Goal: Task Accomplishment & Management: Manage account settings

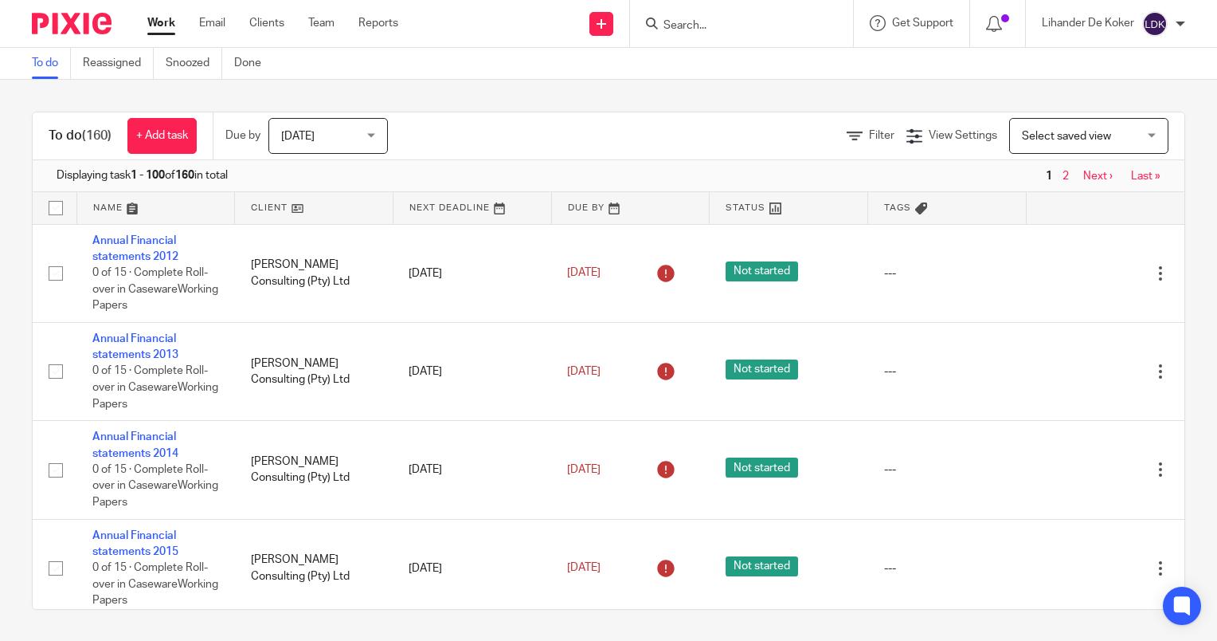
click at [321, 142] on span "Today" at bounding box center [323, 135] width 84 height 33
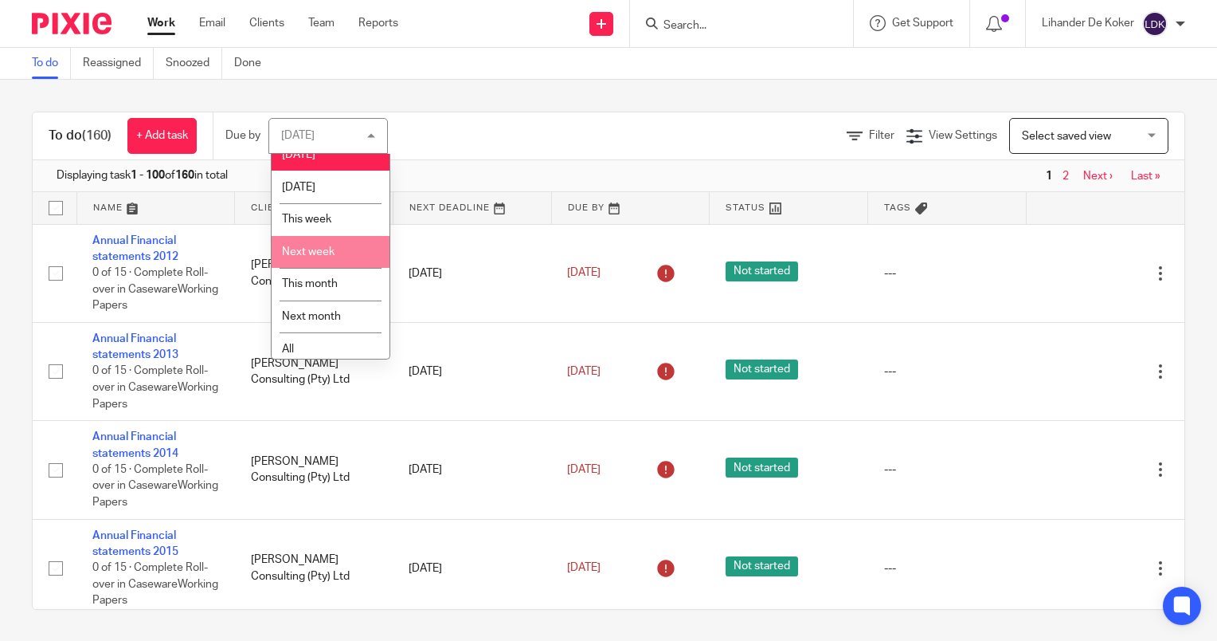
scroll to position [23, 0]
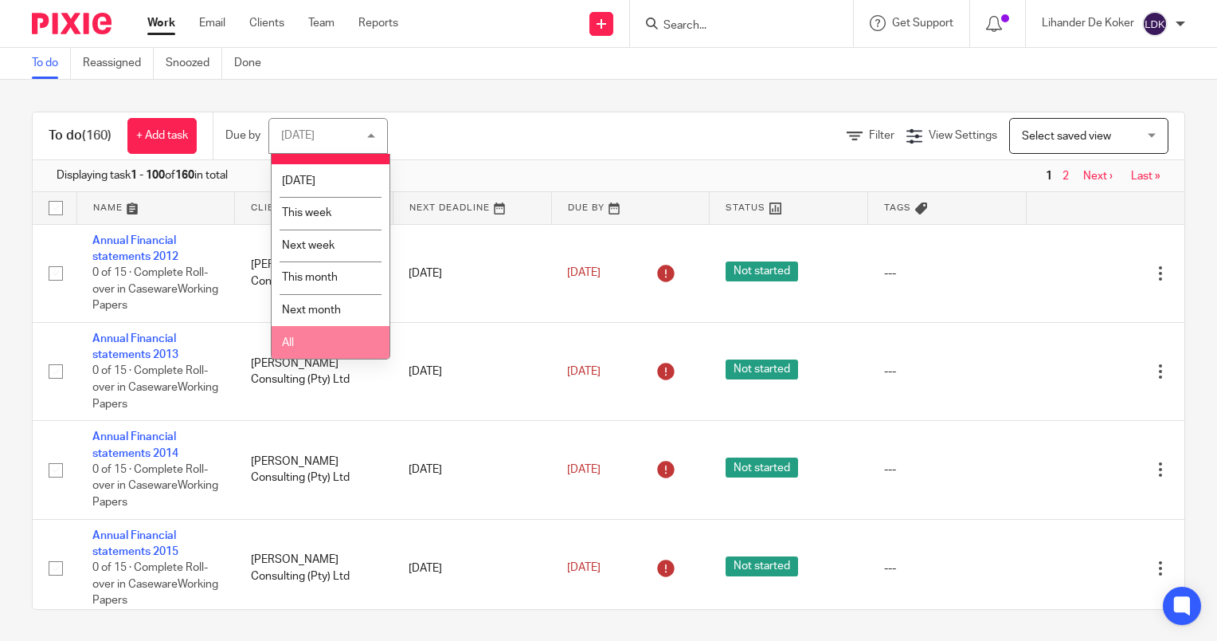
click at [312, 336] on li "All" at bounding box center [331, 342] width 118 height 33
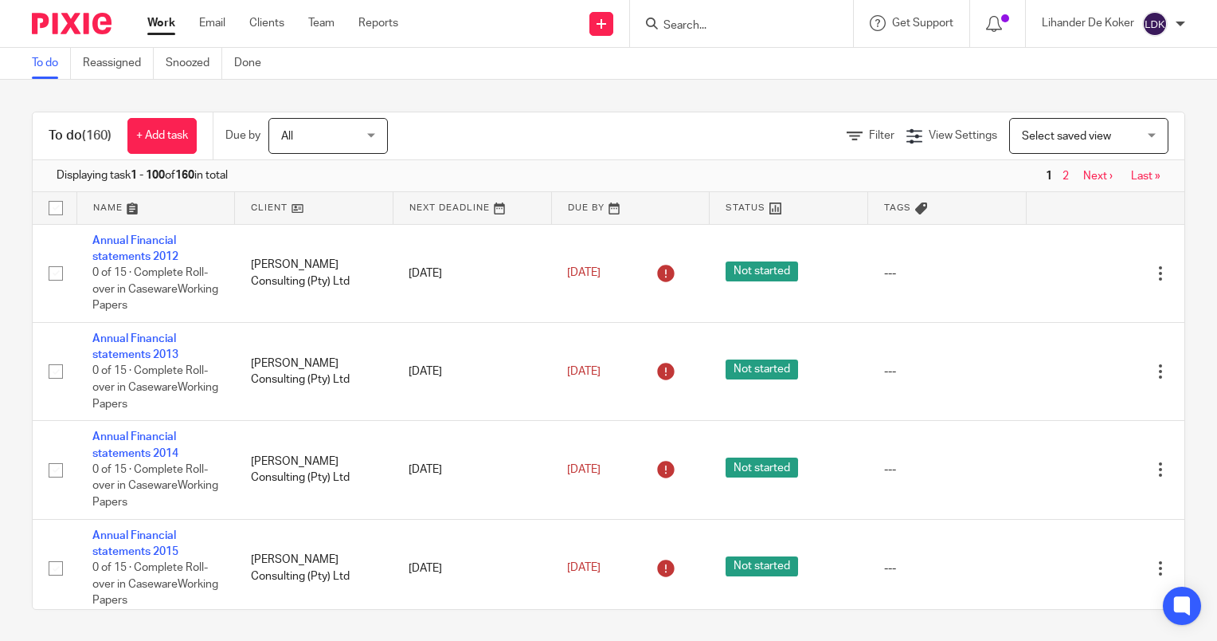
drag, startPoint x: 684, startPoint y: 29, endPoint x: 703, endPoint y: 23, distance: 19.2
click at [683, 29] on input "Search" at bounding box center [733, 26] width 143 height 14
click at [690, 29] on input "Search" at bounding box center [733, 26] width 143 height 14
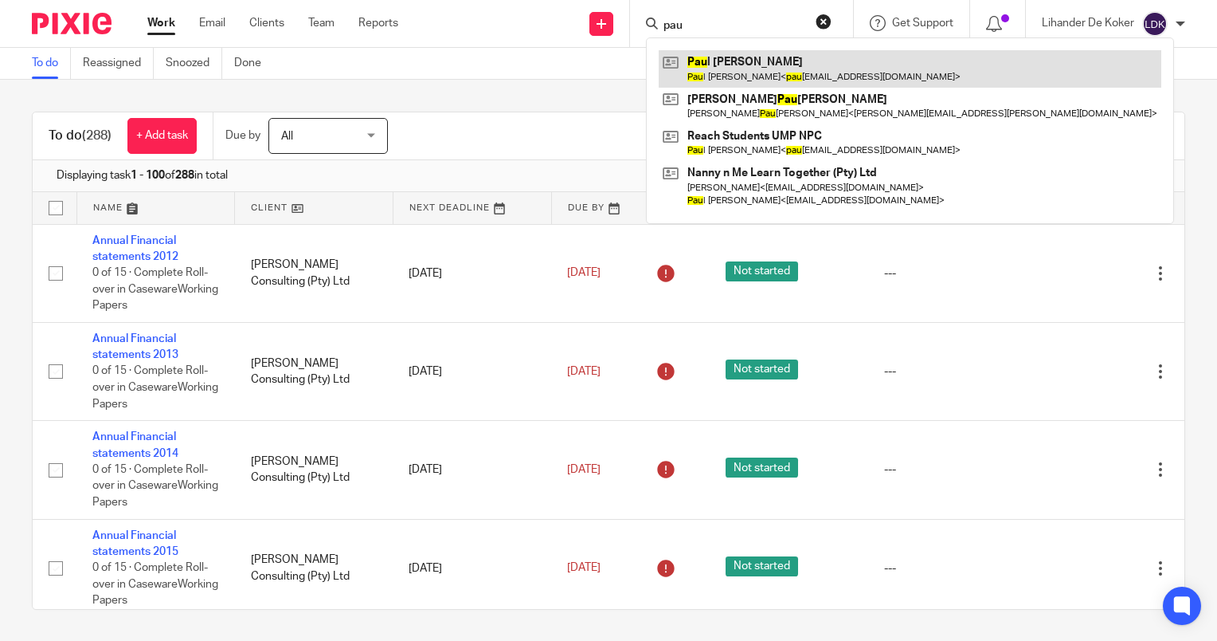
type input "pau"
click at [715, 83] on link at bounding box center [910, 68] width 503 height 37
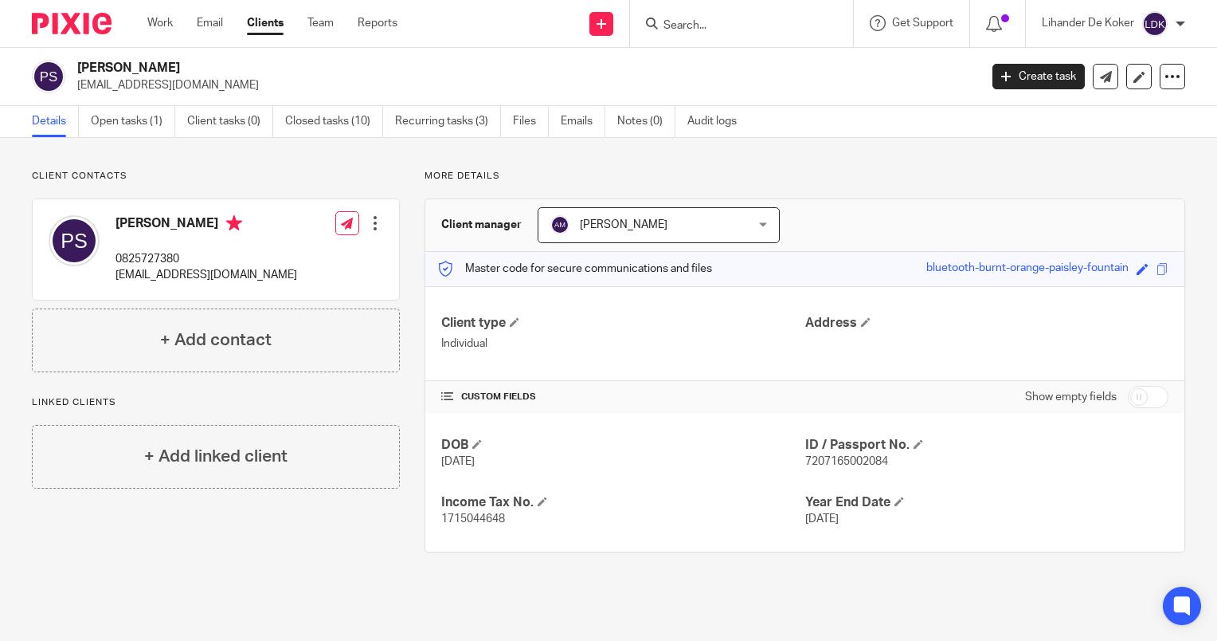
click at [720, 19] on input "Search" at bounding box center [733, 26] width 143 height 14
type input "reac"
click at [720, 64] on link at bounding box center [793, 68] width 269 height 37
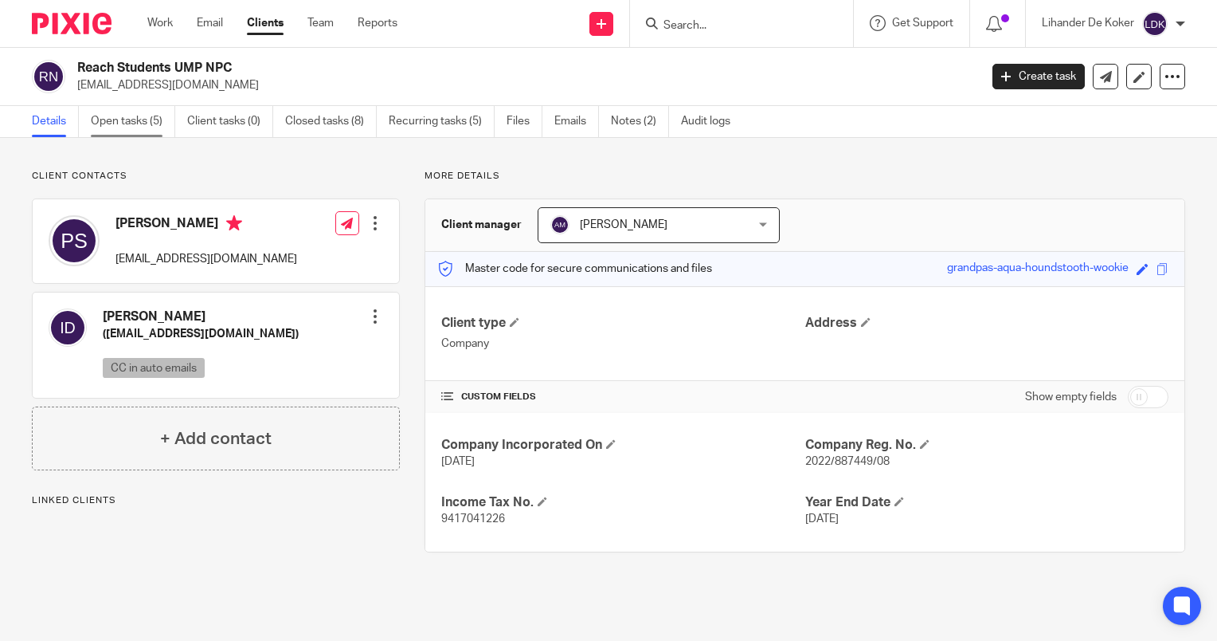
click at [137, 117] on link "Open tasks (5)" at bounding box center [133, 121] width 84 height 31
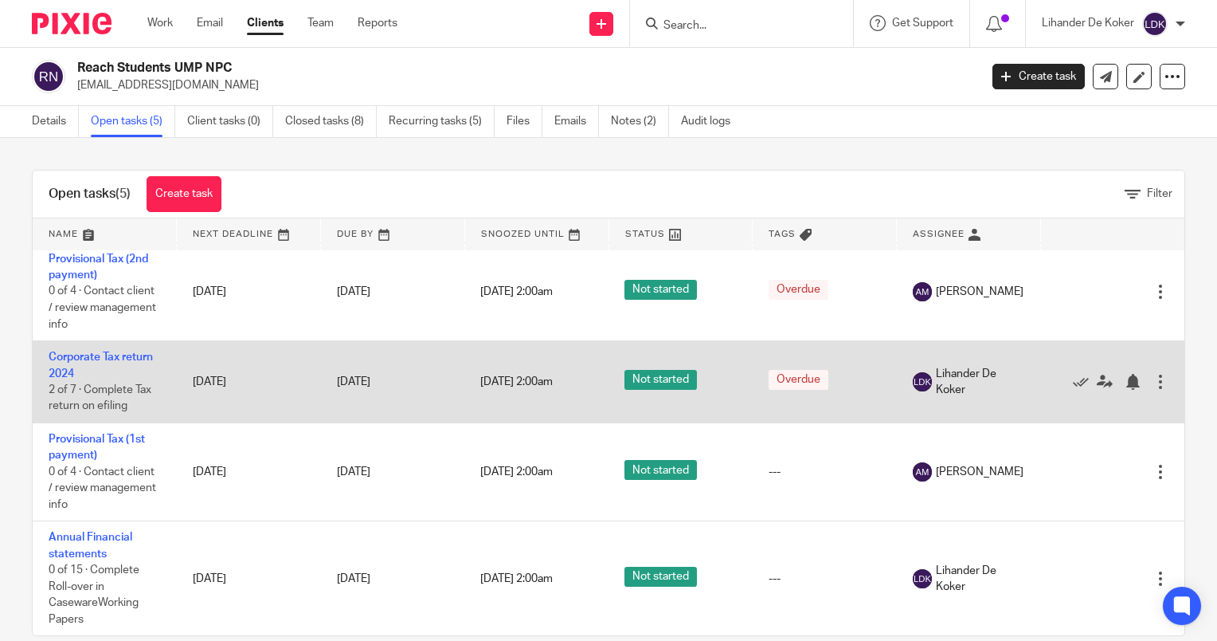
scroll to position [111, 0]
click at [118, 351] on link "Corporate Tax return 2024" at bounding box center [101, 364] width 104 height 27
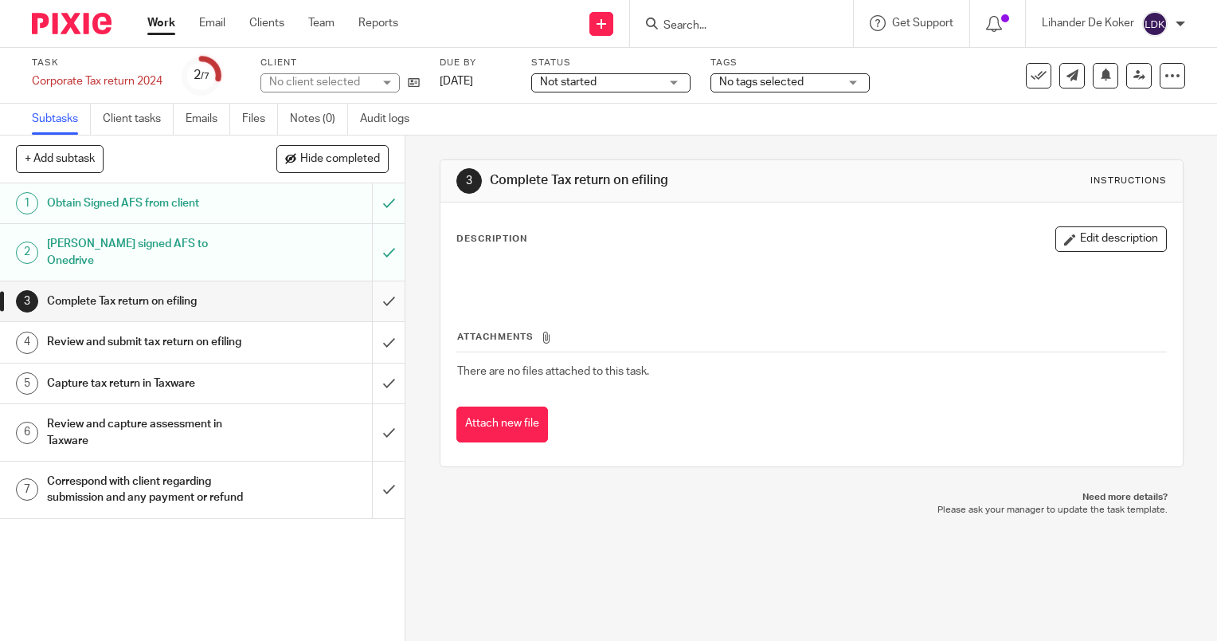
click at [380, 281] on input "submit" at bounding box center [202, 301] width 405 height 40
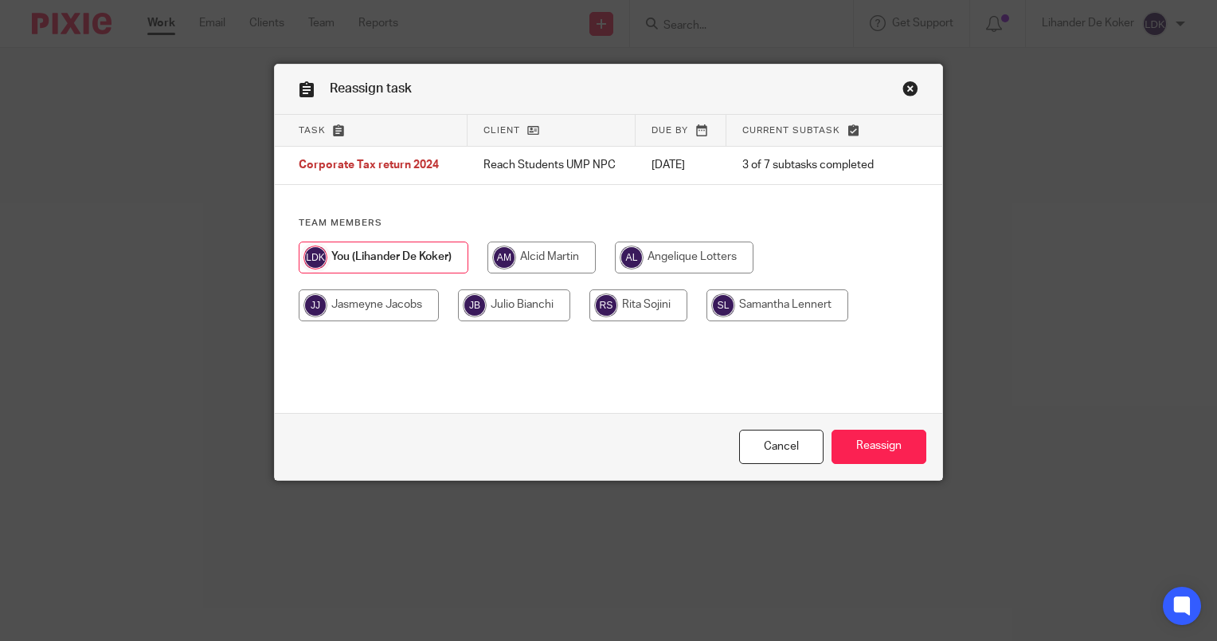
click at [521, 252] on input "radio" at bounding box center [542, 257] width 108 height 32
radio input "true"
click at [887, 436] on input "Reassign" at bounding box center [879, 446] width 95 height 34
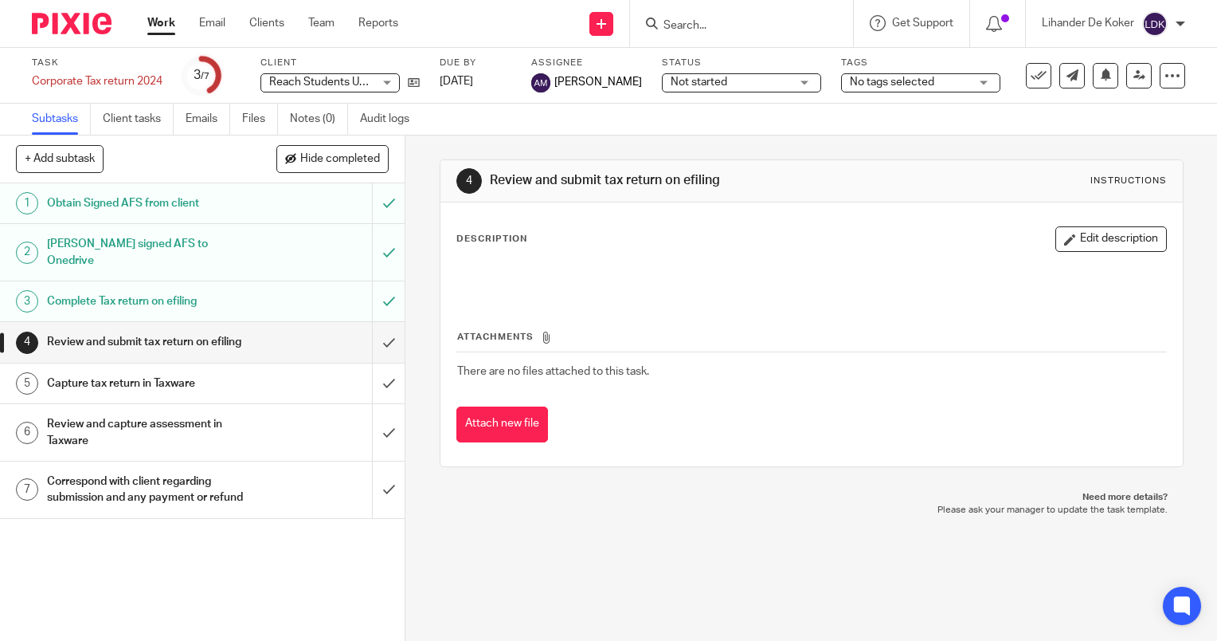
drag, startPoint x: 172, startPoint y: 22, endPoint x: 187, endPoint y: 8, distance: 20.9
click at [172, 22] on link "Work" at bounding box center [161, 23] width 28 height 16
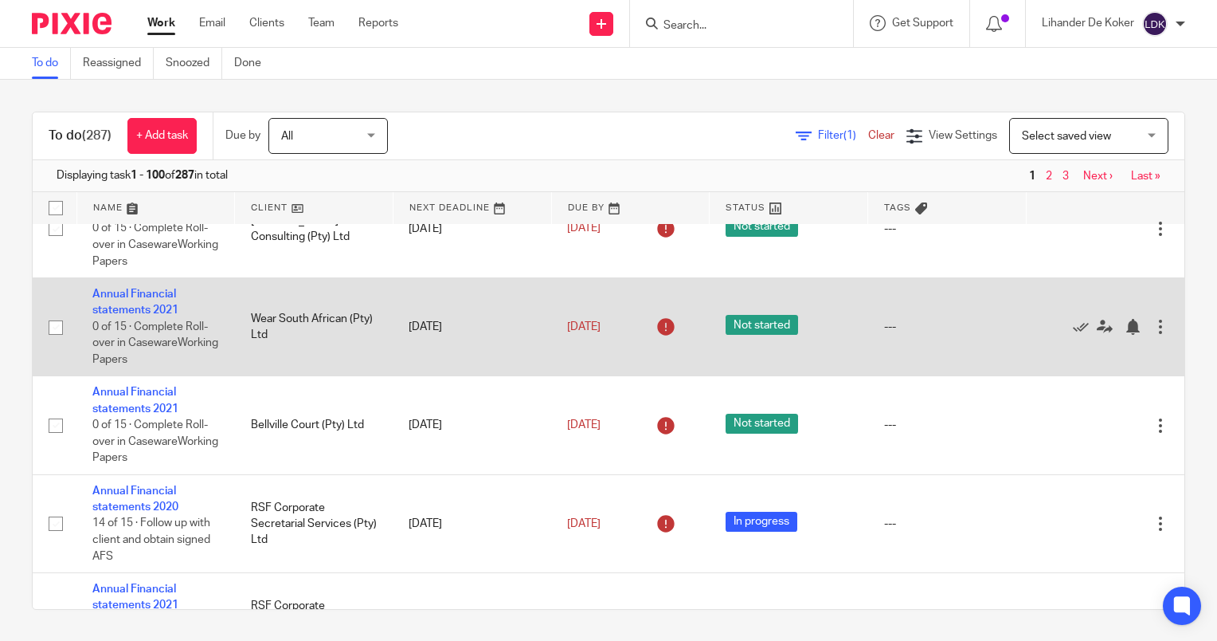
scroll to position [1116, 0]
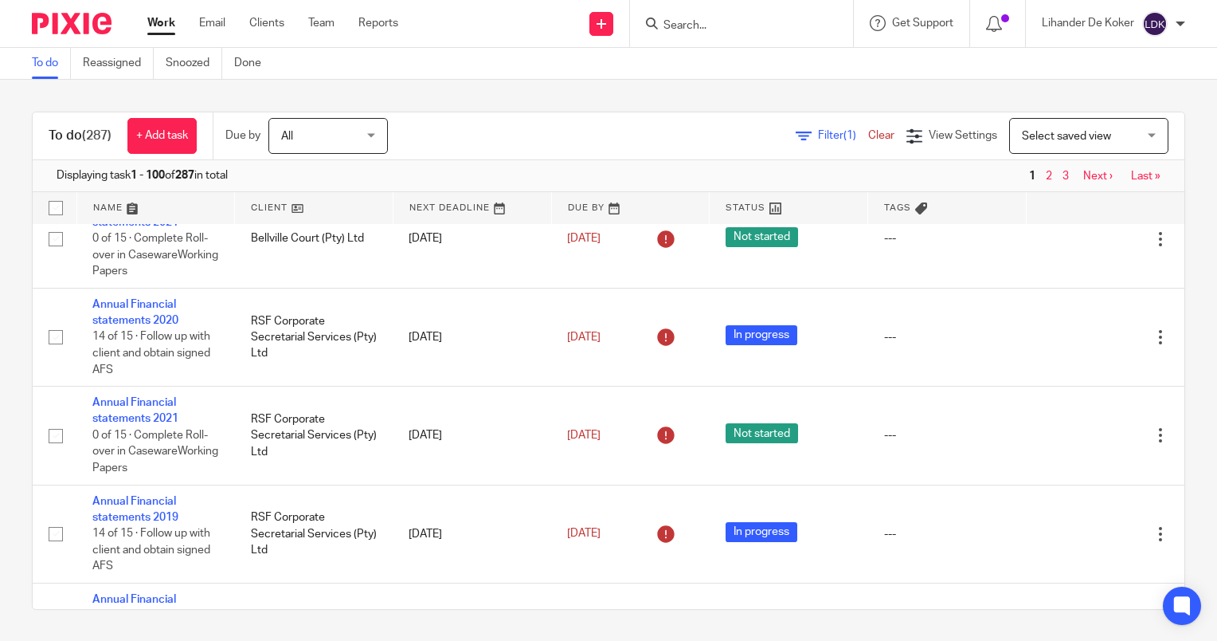
drag, startPoint x: 732, startPoint y: 138, endPoint x: 832, endPoint y: 681, distance: 552.5
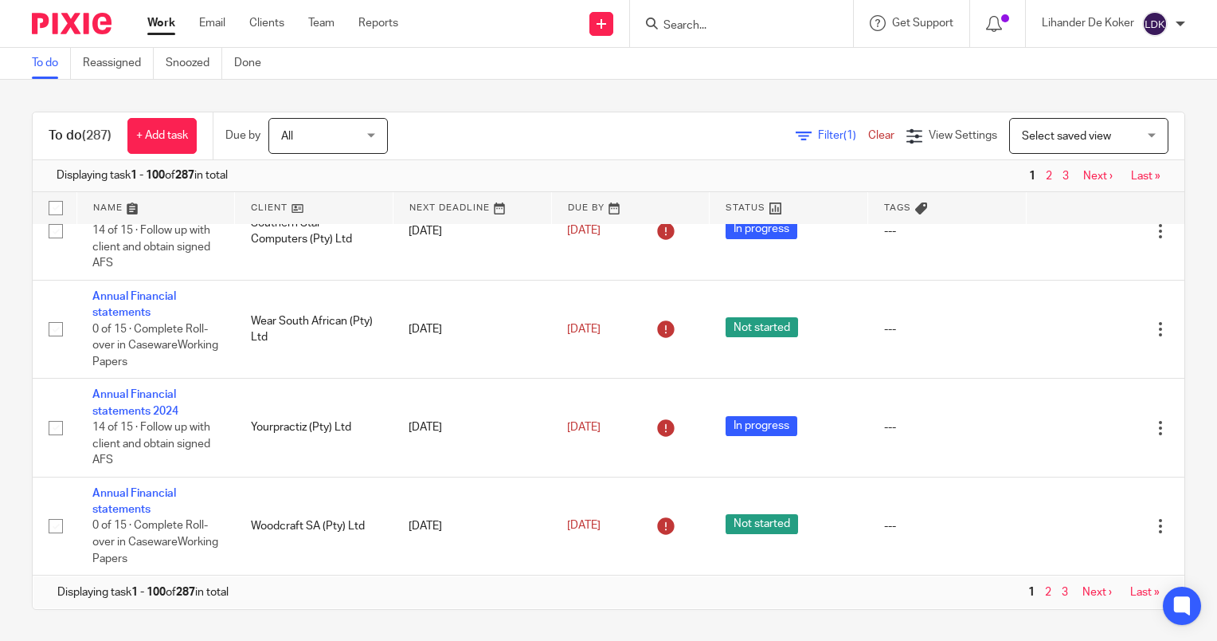
scroll to position [10294, 0]
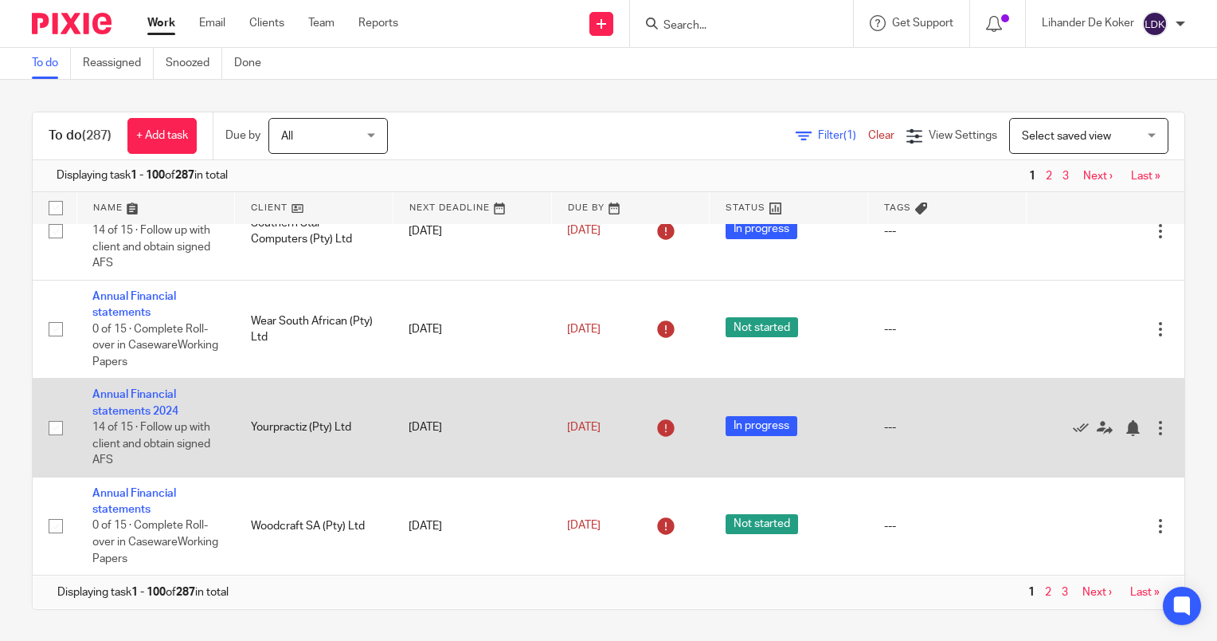
drag, startPoint x: 959, startPoint y: 434, endPoint x: 644, endPoint y: 436, distance: 314.7
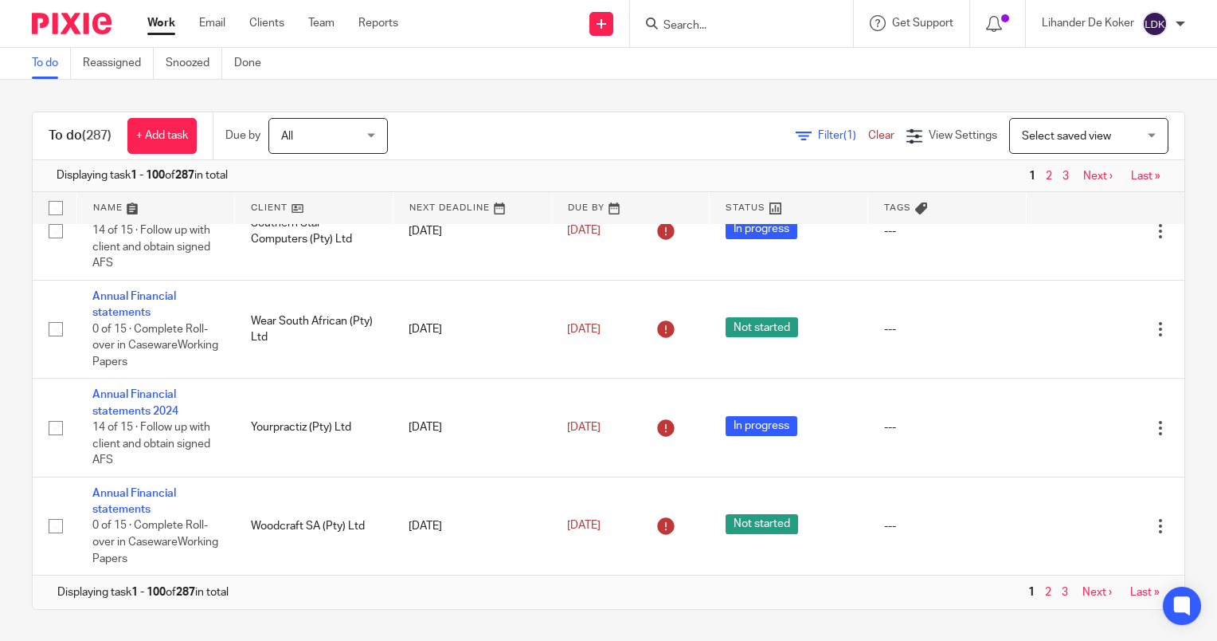
click at [1116, 181] on nav "1 2 3 Next › Last »" at bounding box center [1092, 176] width 135 height 13
click at [1131, 172] on link "Last »" at bounding box center [1145, 176] width 29 height 11
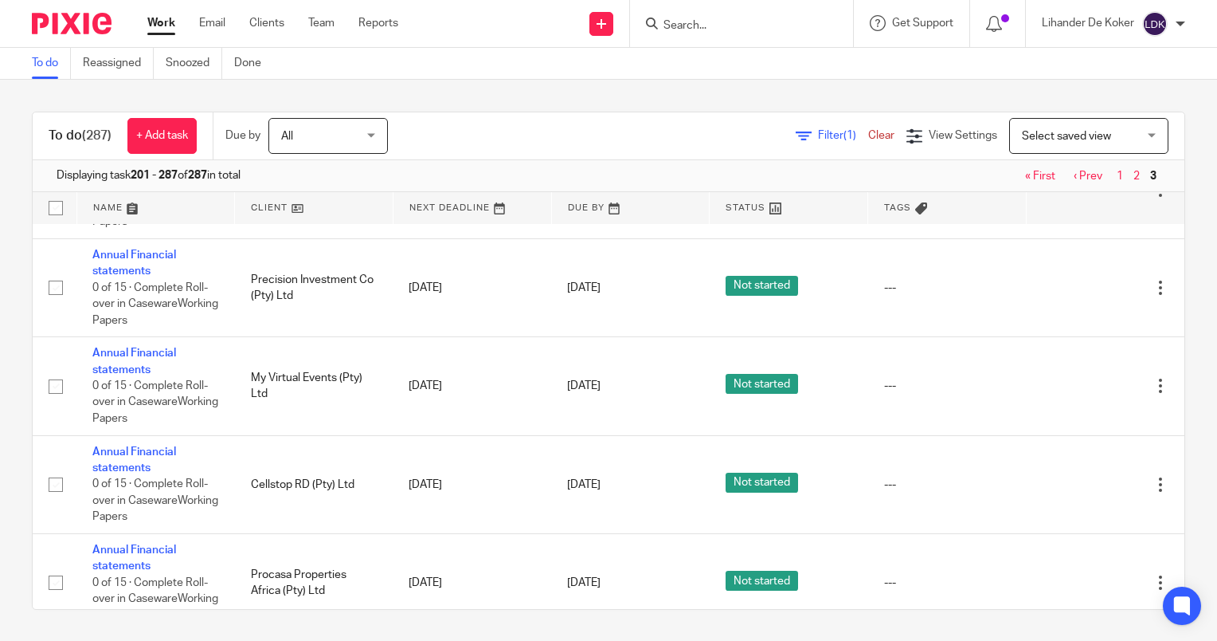
drag, startPoint x: 656, startPoint y: 417, endPoint x: 634, endPoint y: 578, distance: 162.4
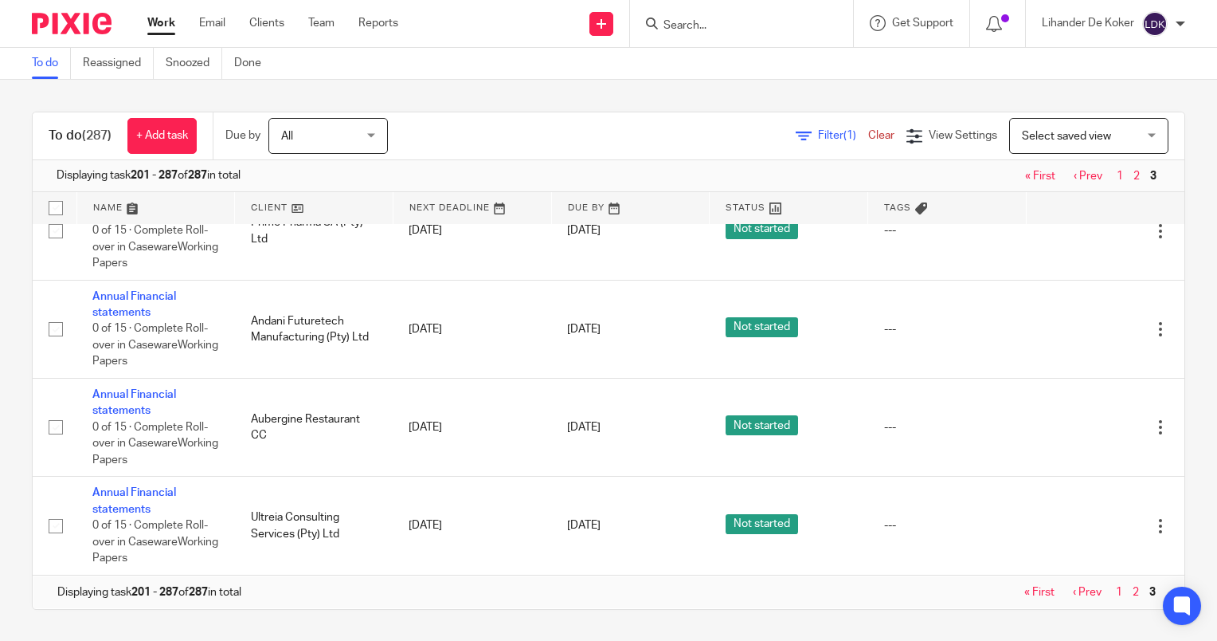
drag, startPoint x: 628, startPoint y: 483, endPoint x: 653, endPoint y: 681, distance: 199.9
click at [108, 198] on link at bounding box center [156, 208] width 158 height 32
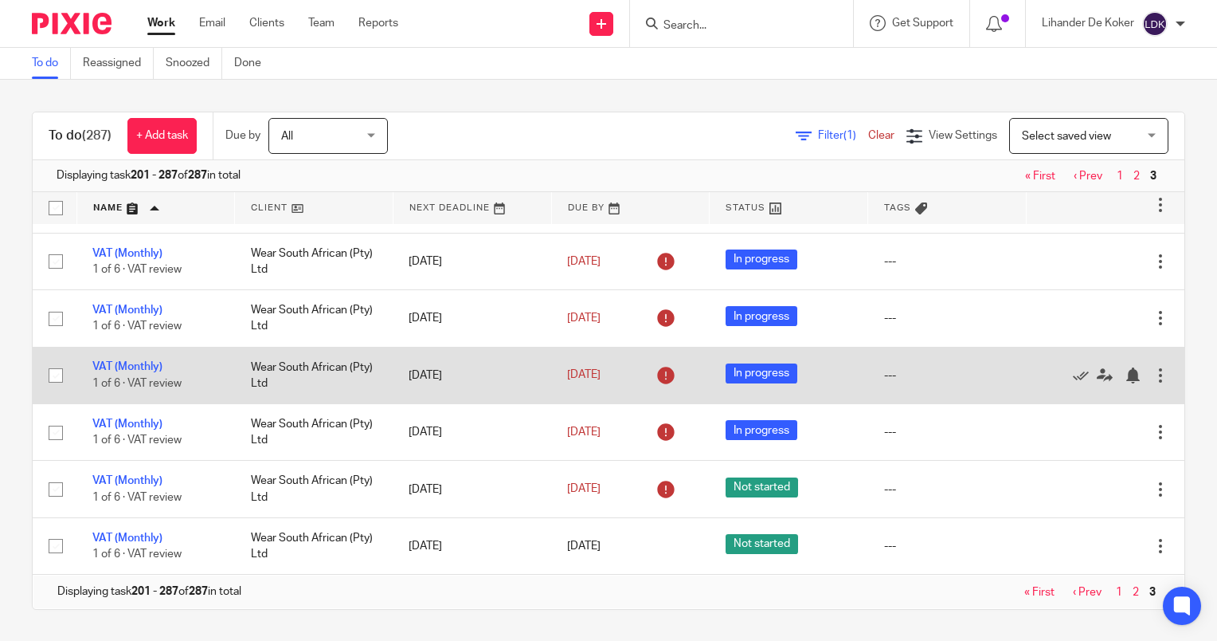
drag, startPoint x: 484, startPoint y: 481, endPoint x: 84, endPoint y: 399, distance: 408.3
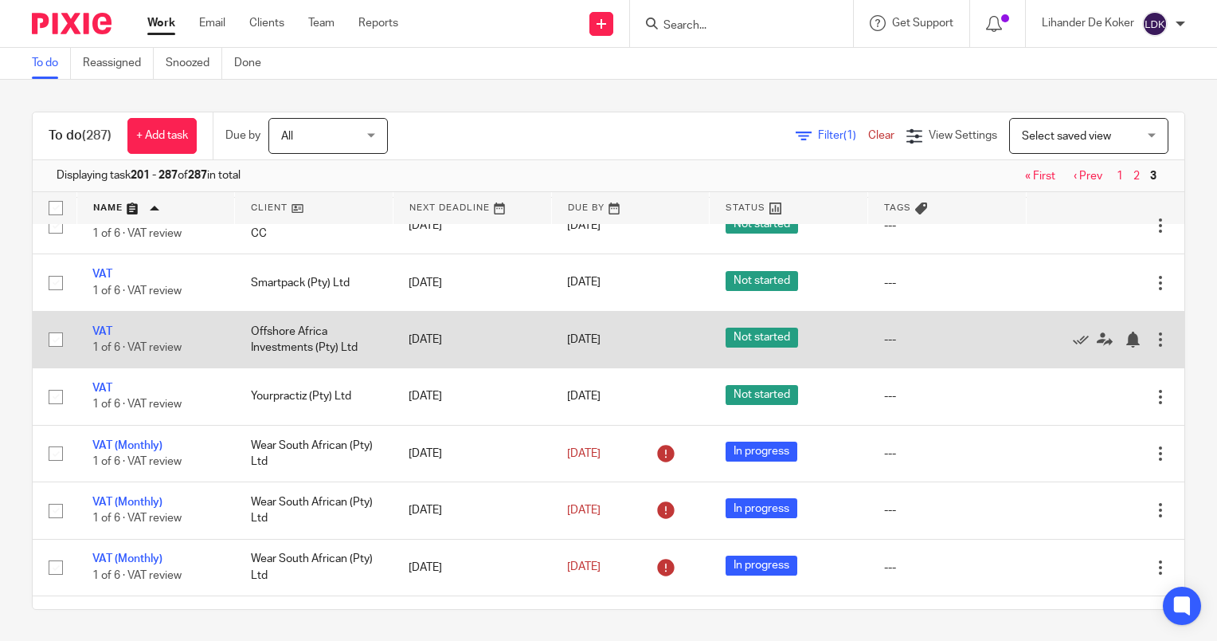
scroll to position [6023, 0]
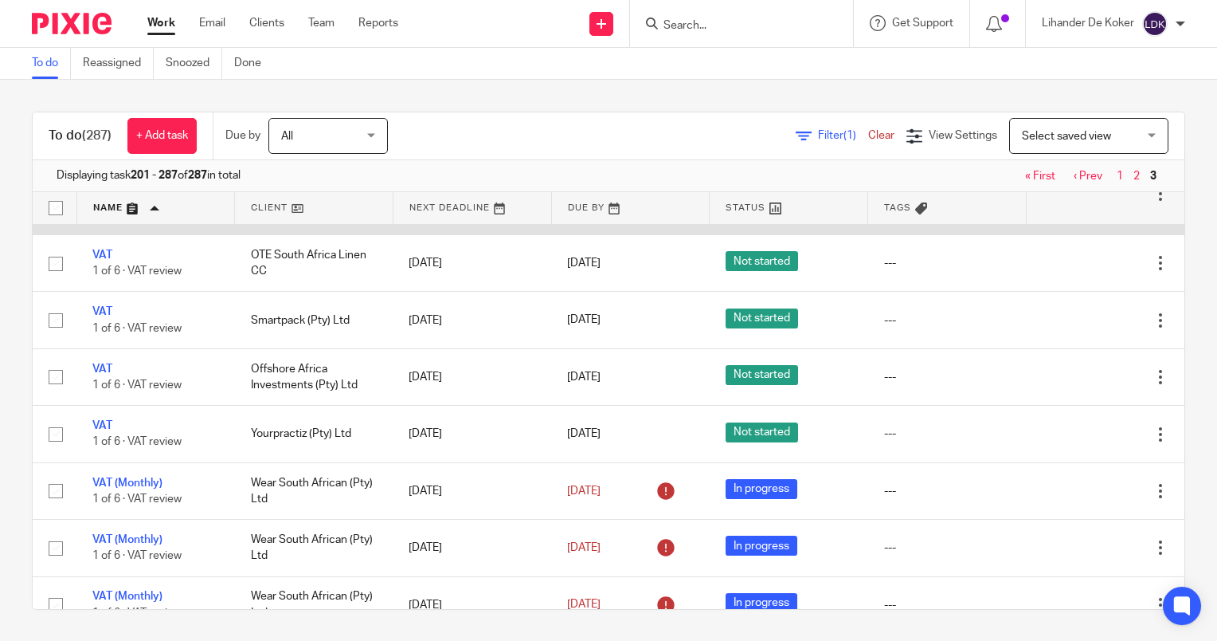
click at [1073, 202] on icon at bounding box center [1081, 194] width 16 height 16
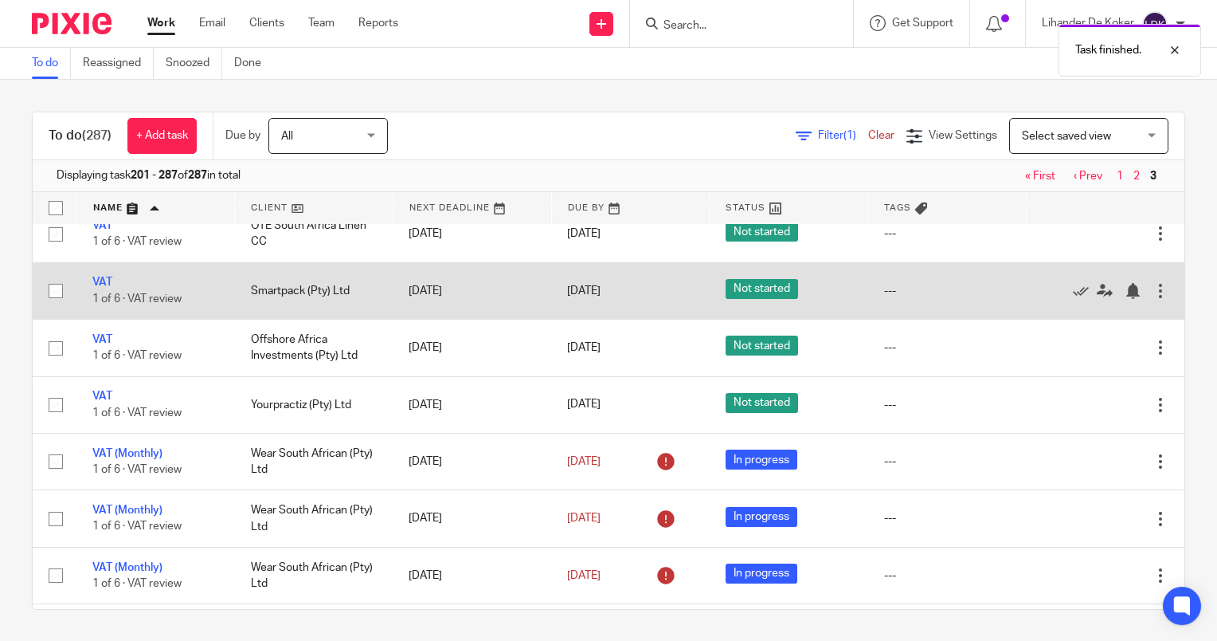
scroll to position [5943, 0]
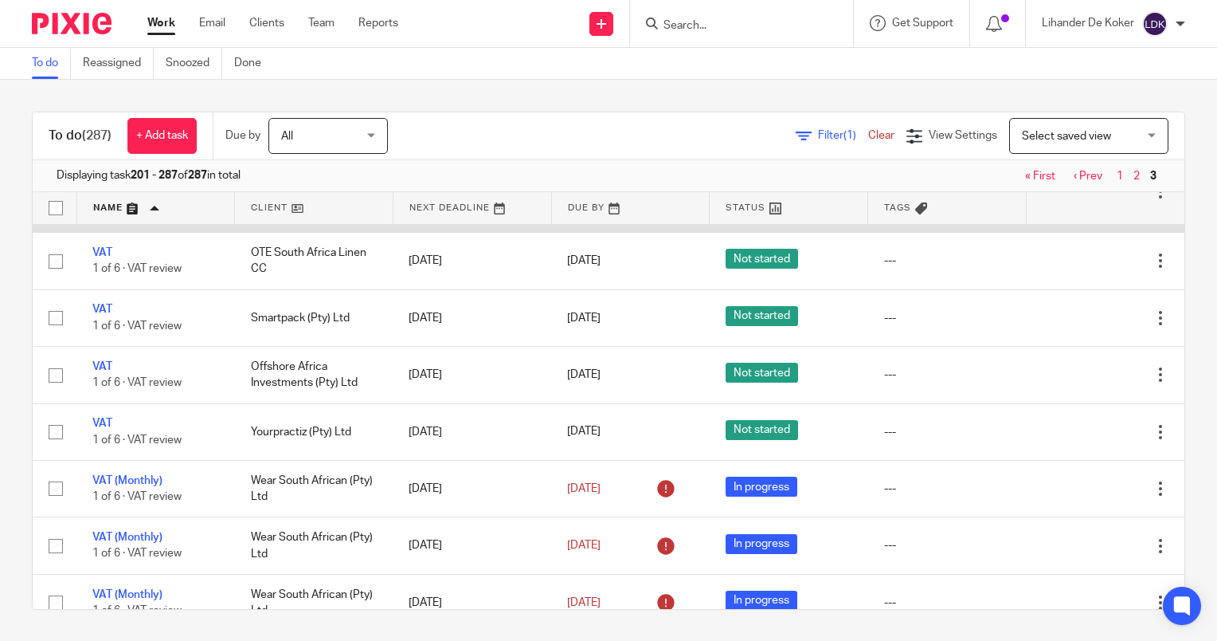
click at [1073, 200] on icon at bounding box center [1081, 192] width 16 height 16
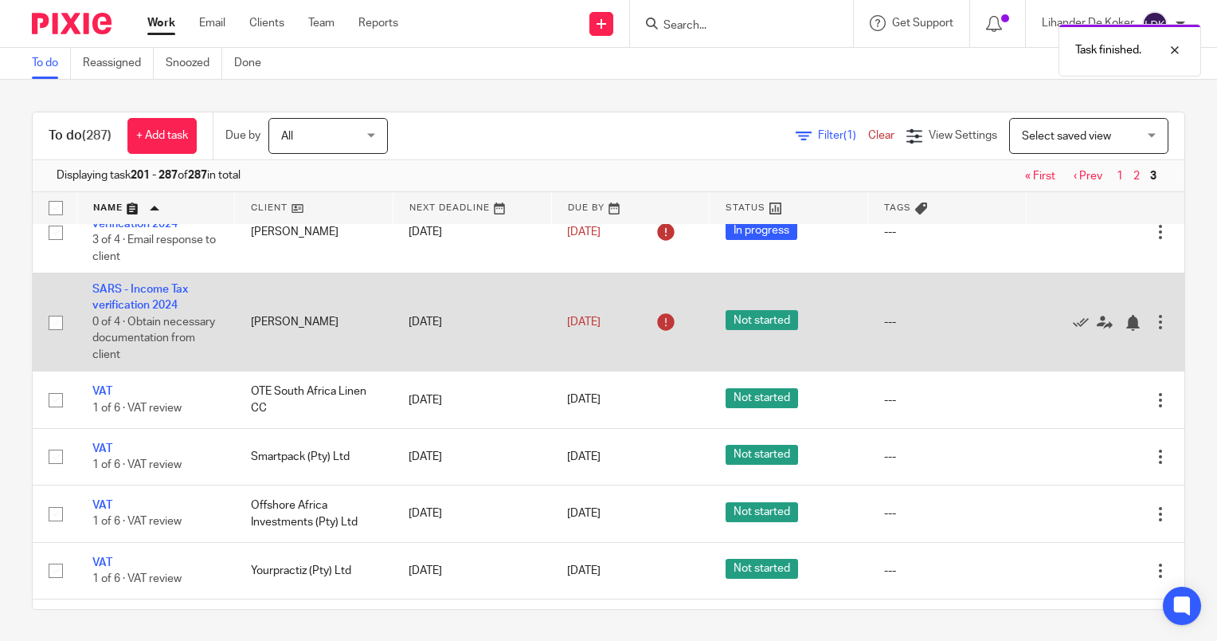
scroll to position [5625, 0]
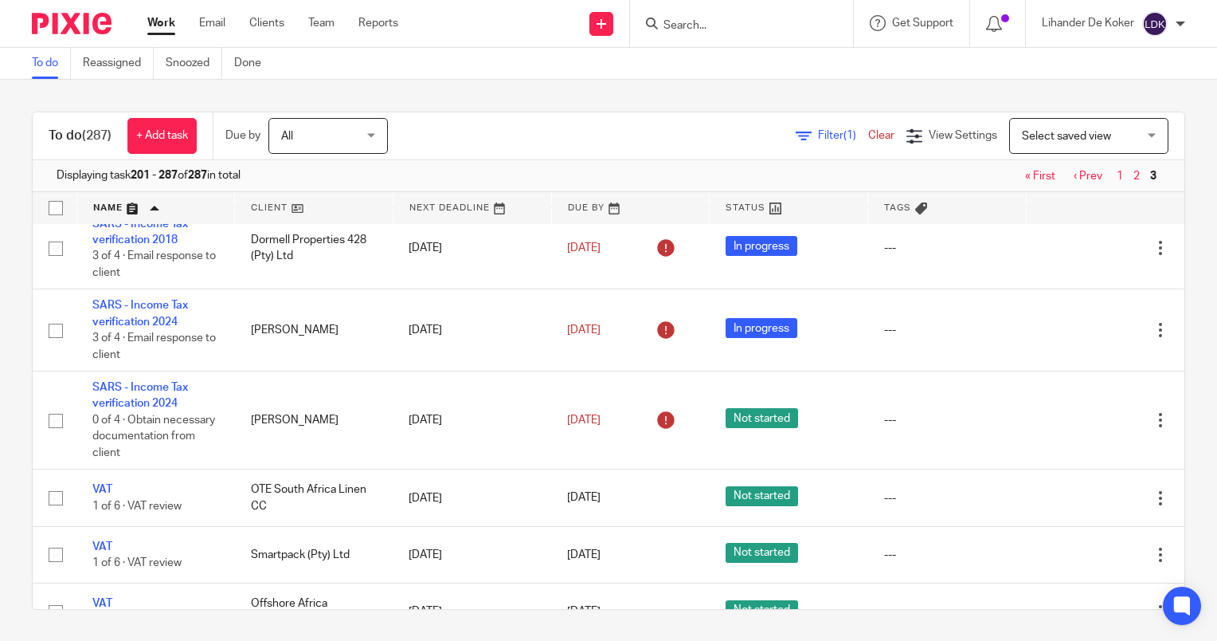
click at [708, 28] on input "Search" at bounding box center [733, 26] width 143 height 14
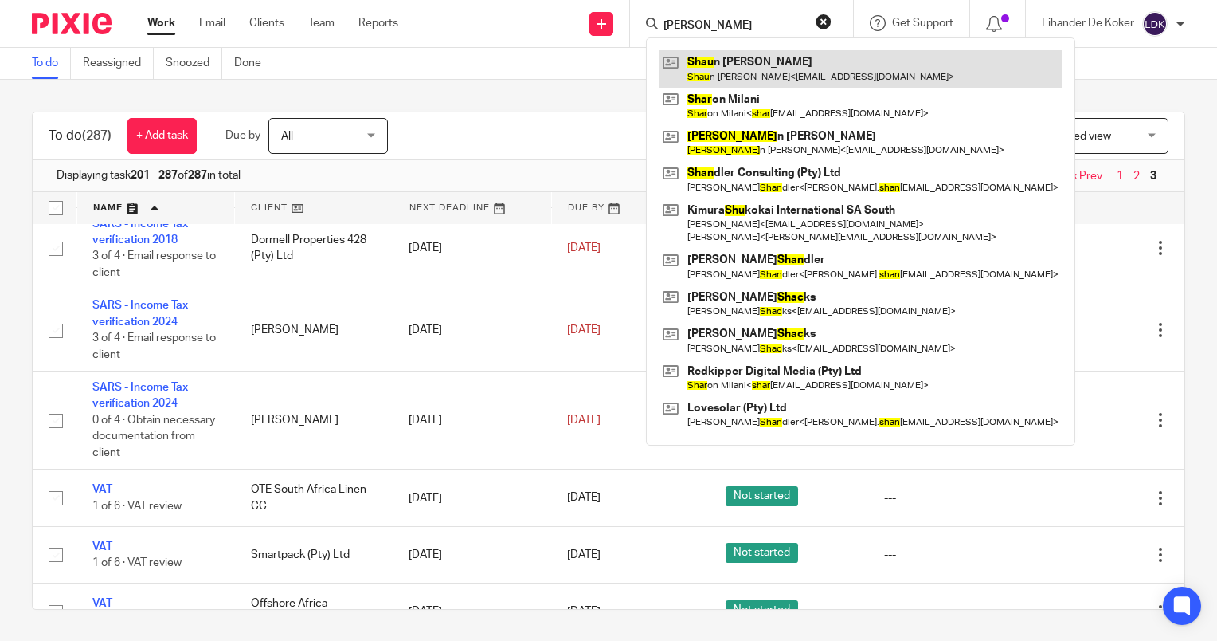
type input "[PERSON_NAME]"
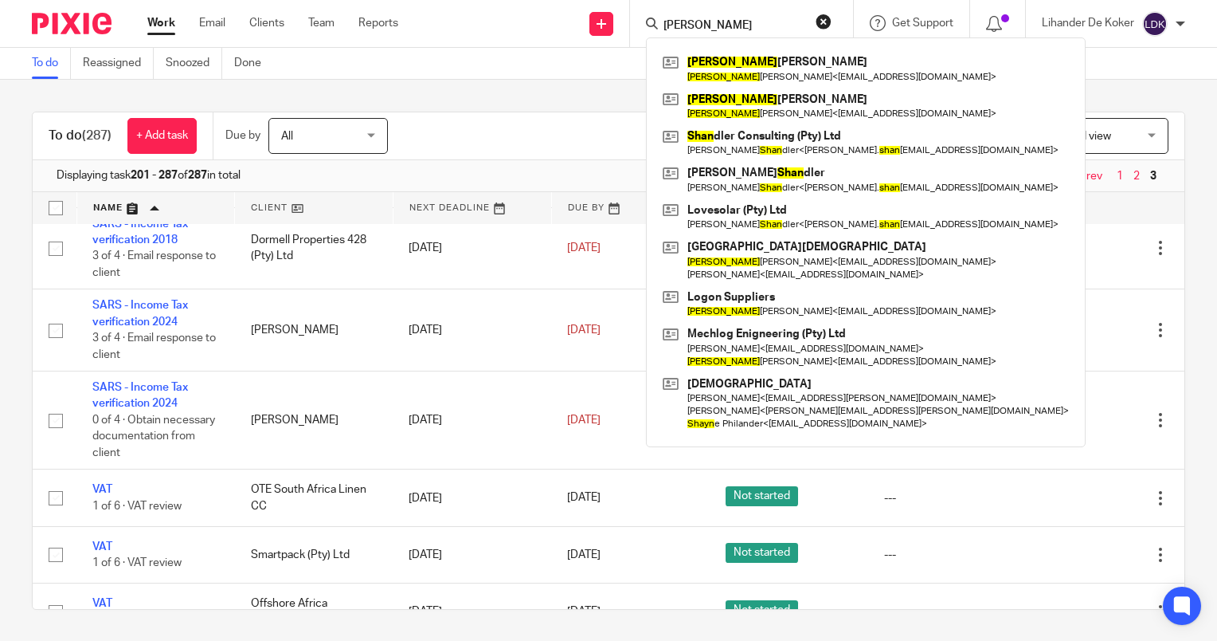
click at [698, 21] on input "[PERSON_NAME]" at bounding box center [733, 26] width 143 height 14
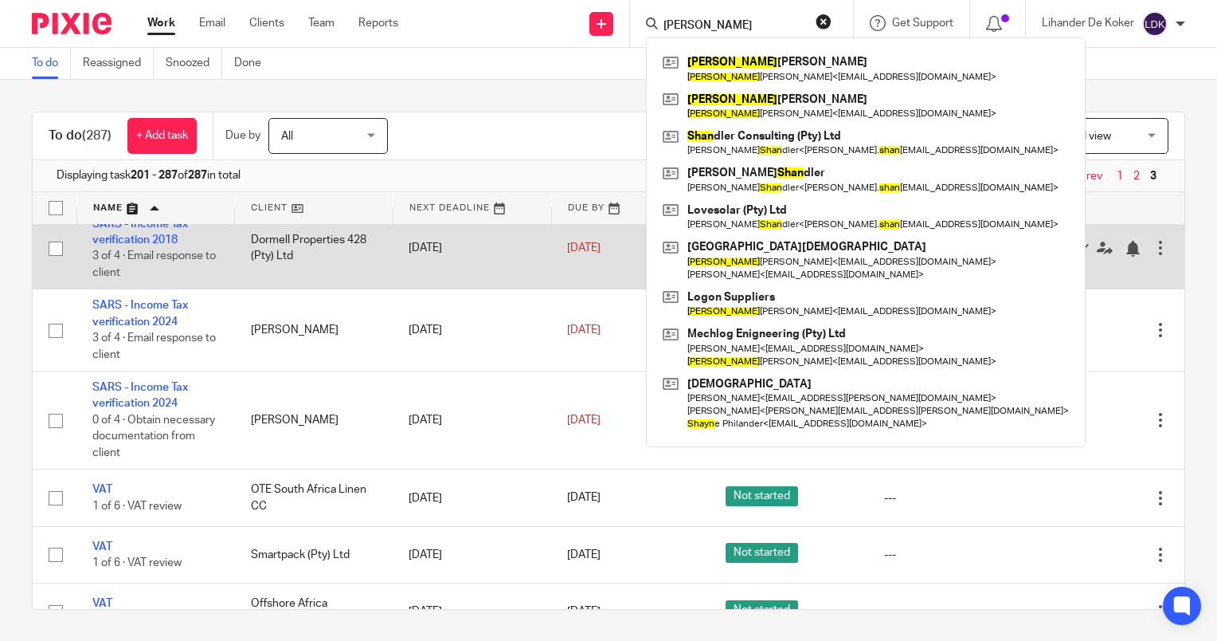
click at [347, 289] on td "Dormell Properties 428 (Pty) Ltd" at bounding box center [314, 248] width 159 height 82
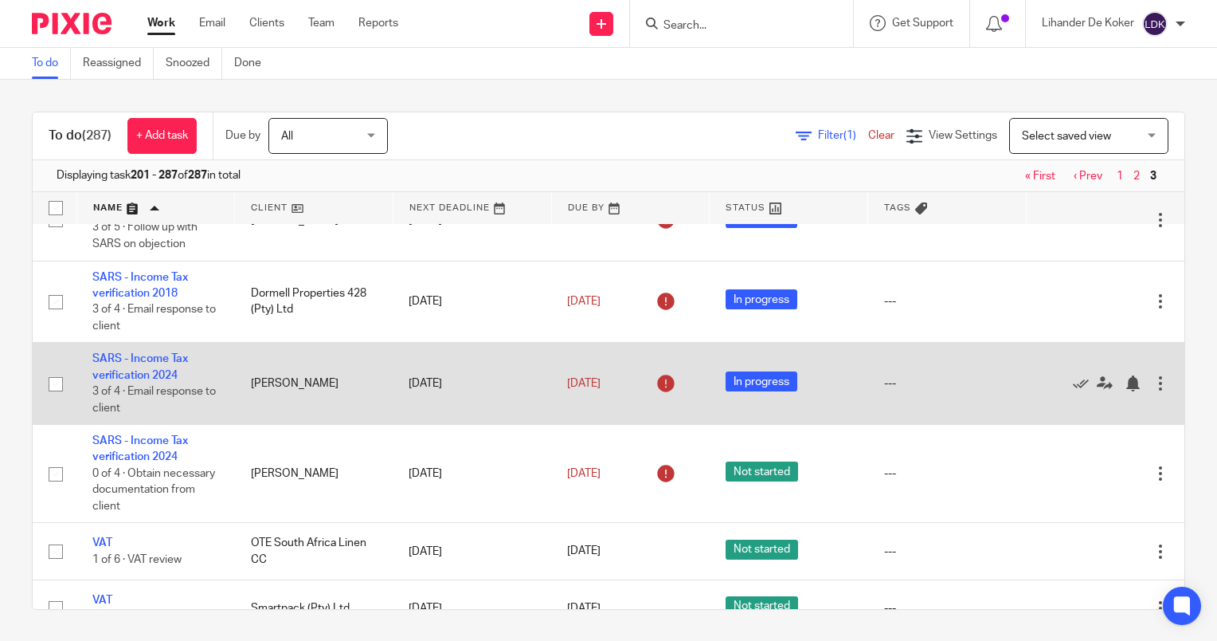
scroll to position [5545, 0]
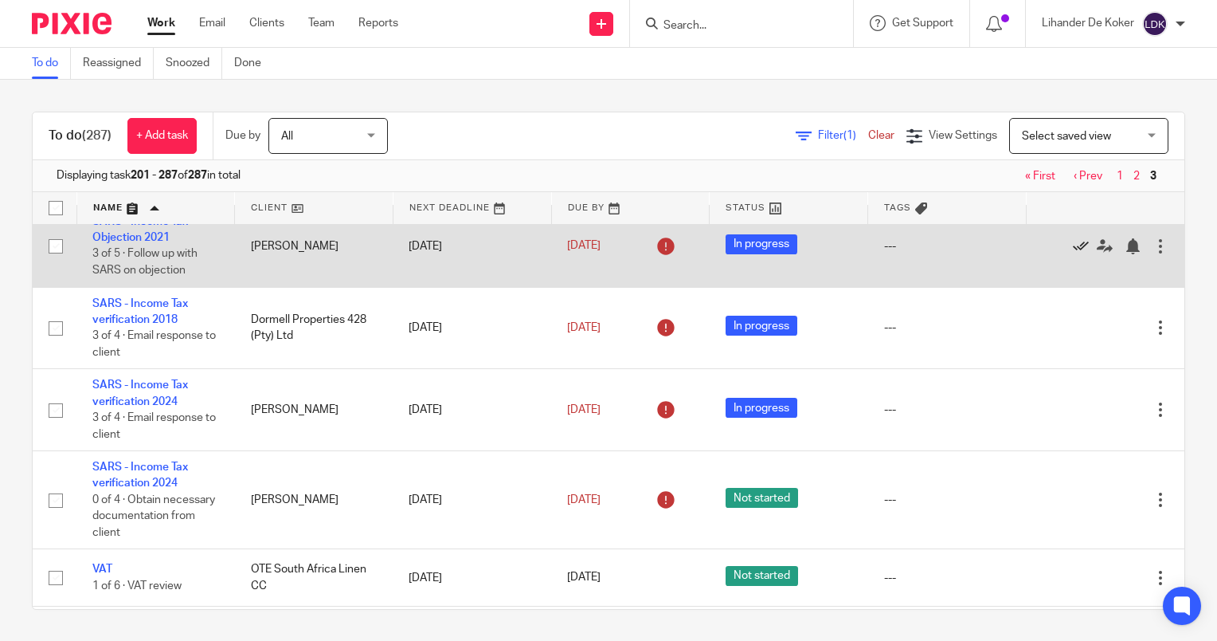
click at [1073, 254] on icon at bounding box center [1081, 246] width 16 height 16
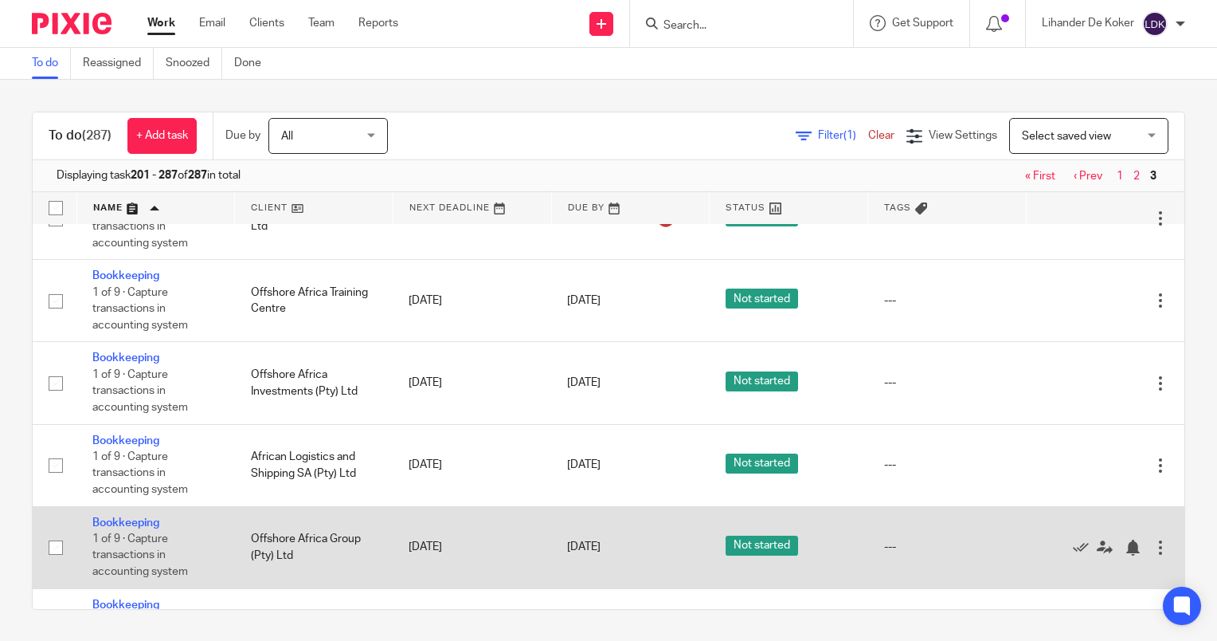
scroll to position [2836, 0]
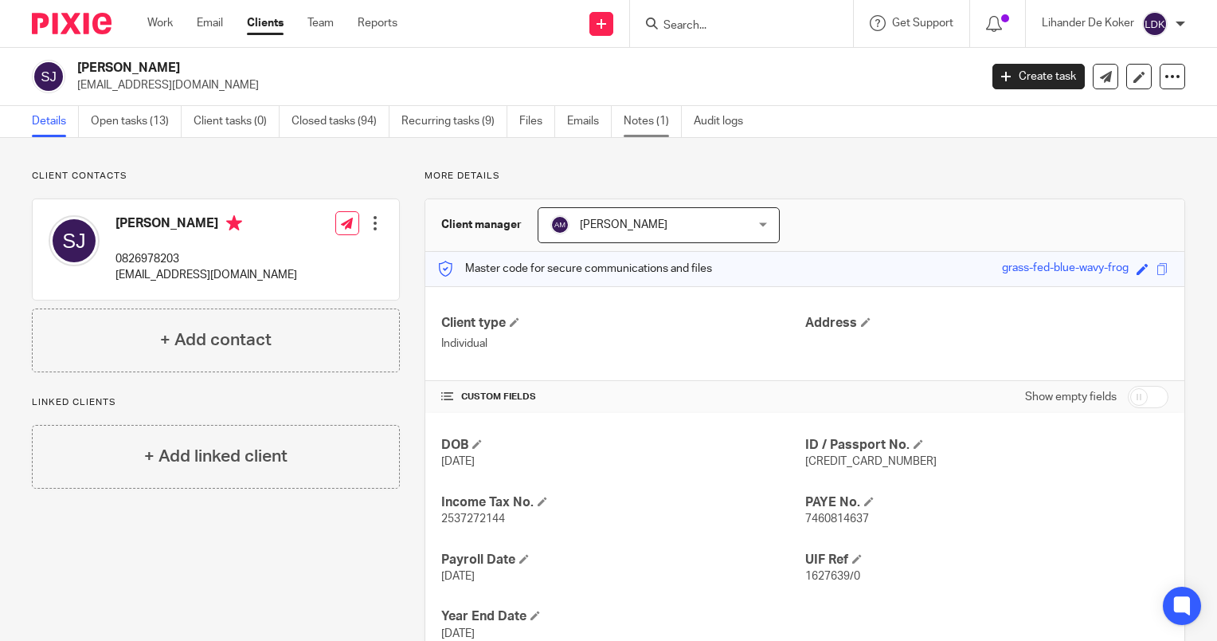
click at [639, 124] on link "Notes (1)" at bounding box center [653, 121] width 58 height 31
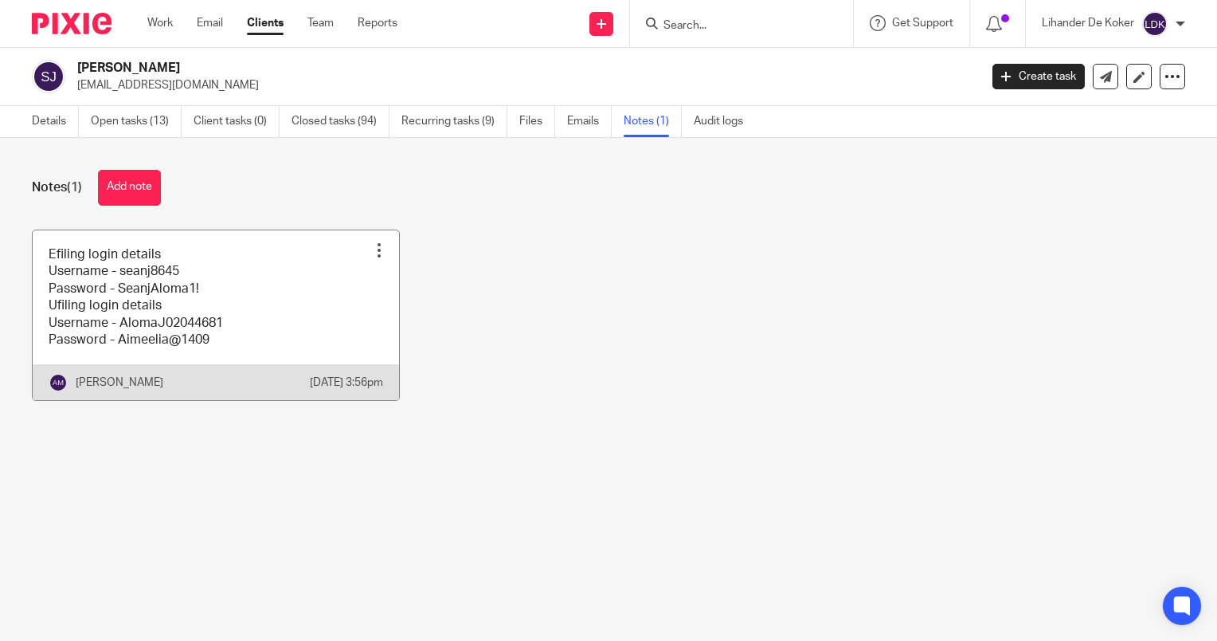
click at [224, 343] on link at bounding box center [216, 315] width 367 height 171
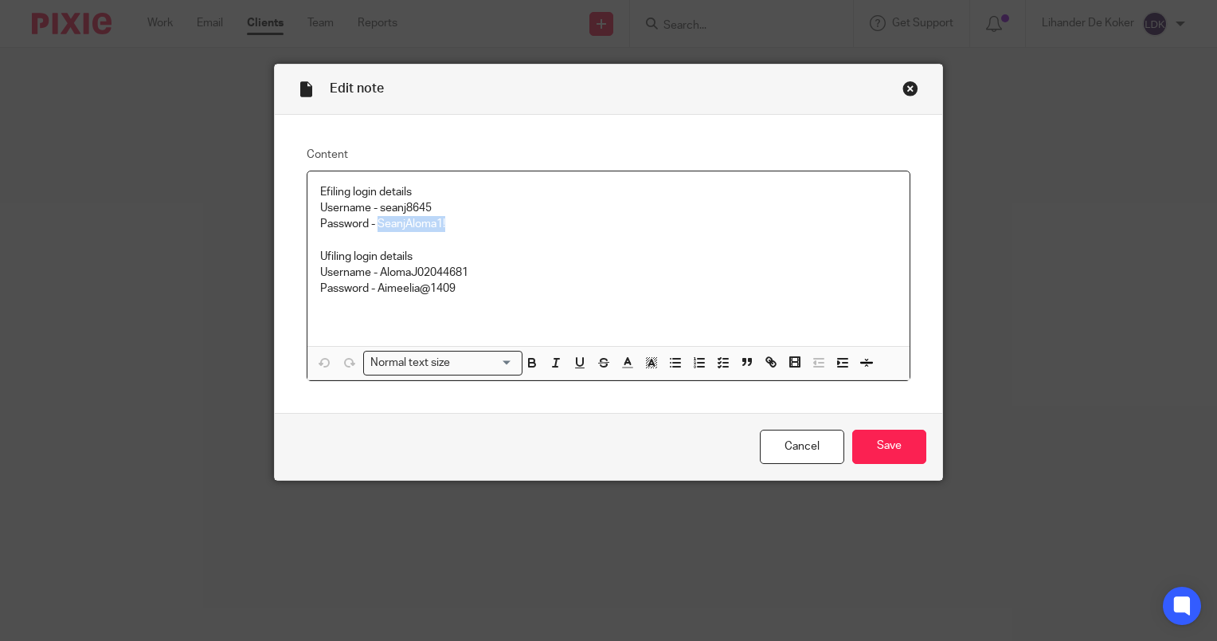
click at [374, 221] on p "Username - seanj8645 Password - SeanjAloma1!" at bounding box center [608, 216] width 577 height 33
